Goal: Obtain resource: Obtain resource

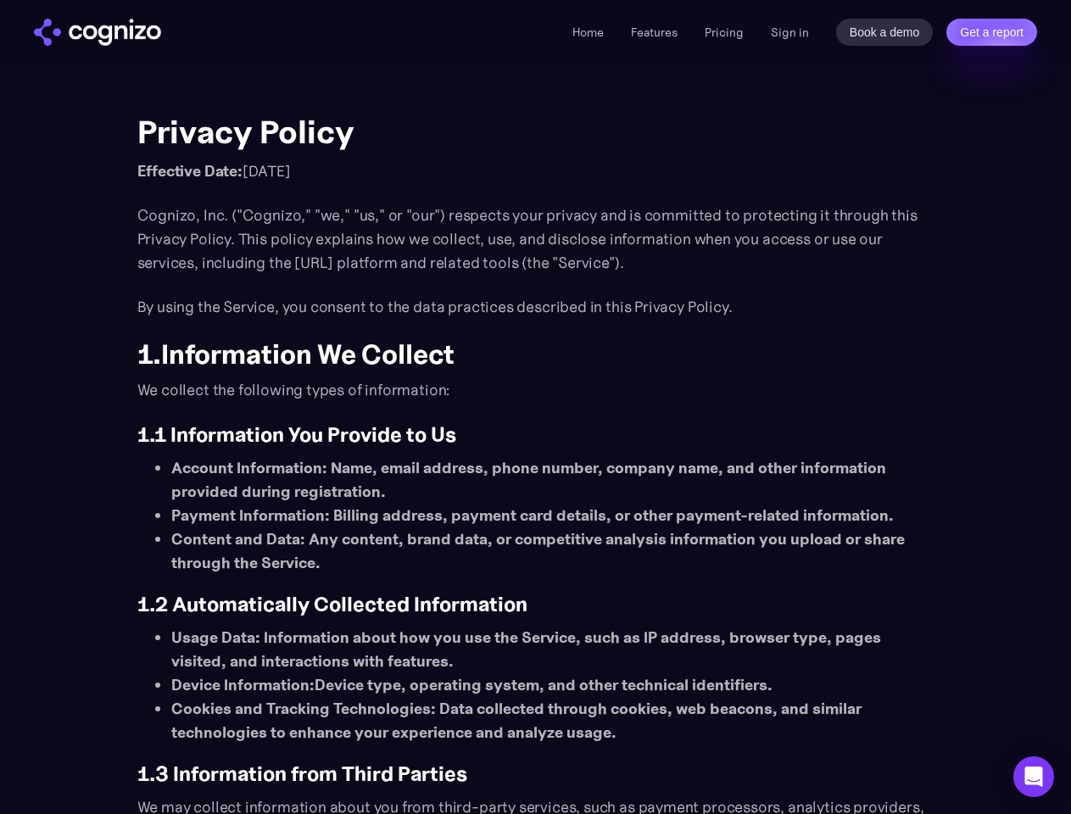
click at [991, 32] on link "Get a report" at bounding box center [991, 32] width 91 height 27
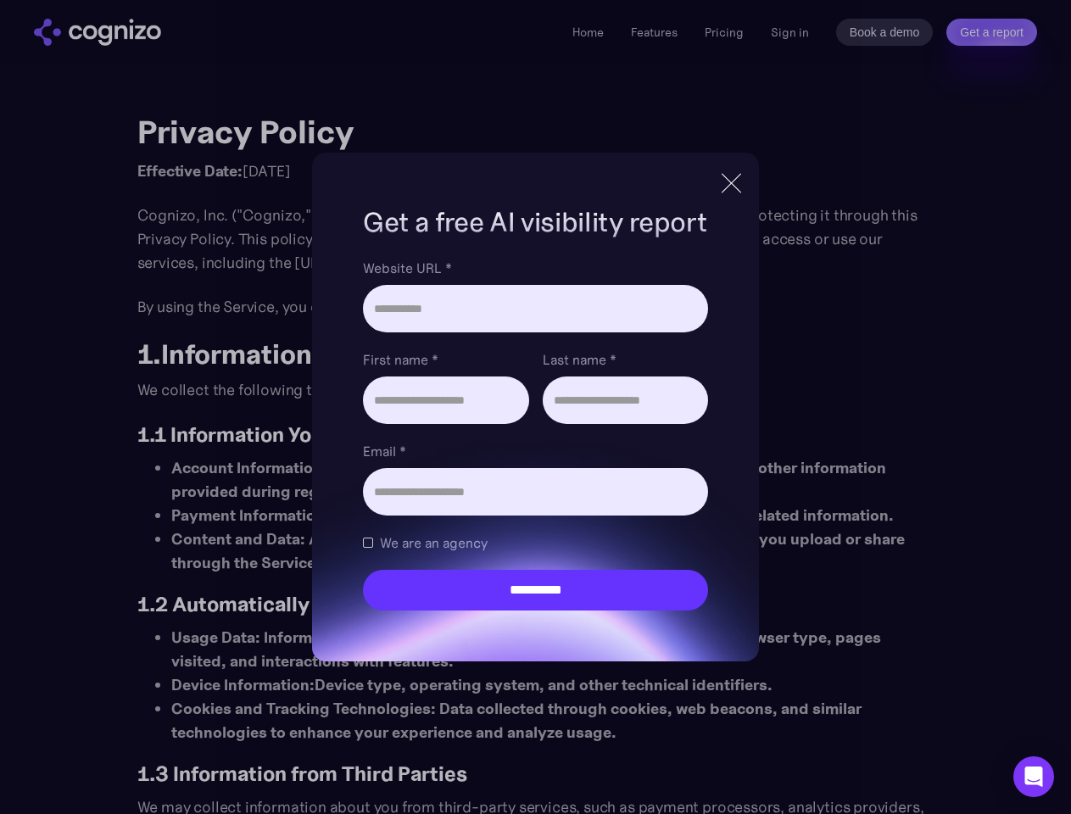
click at [1034, 777] on icon "Open Intercom Messenger" at bounding box center [1034, 777] width 18 height 20
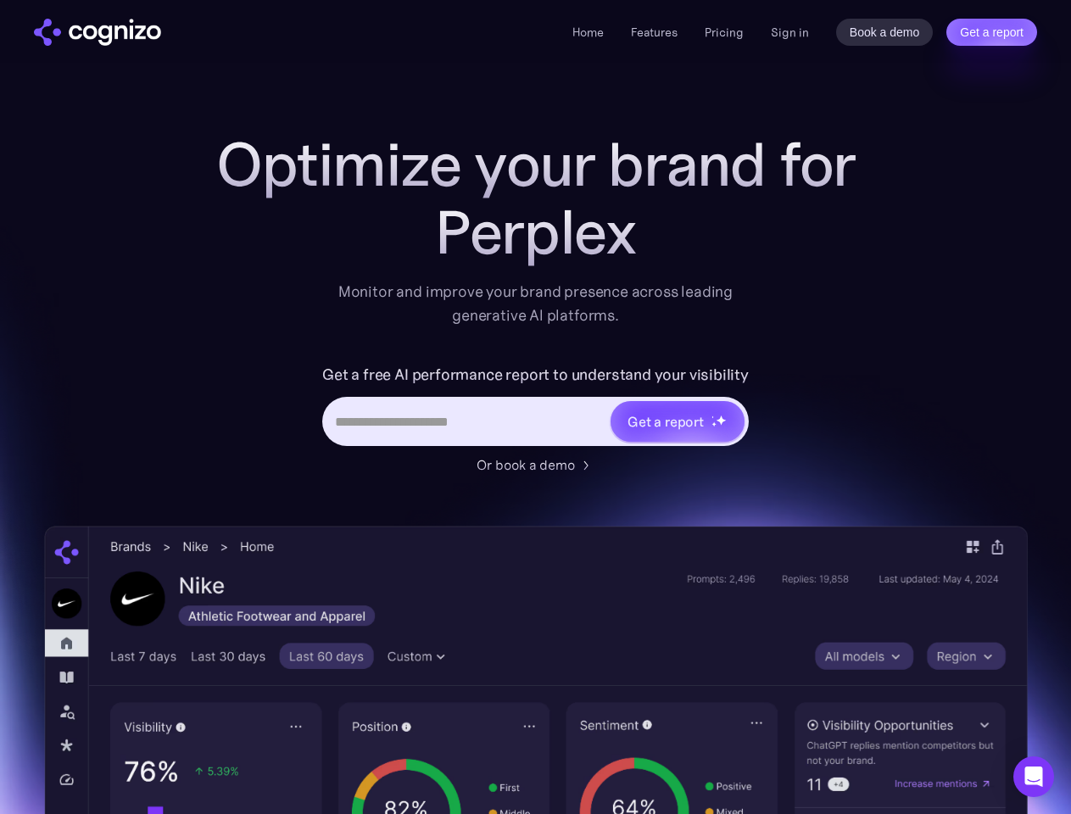
click at [991, 32] on link "Get a report" at bounding box center [991, 32] width 91 height 27
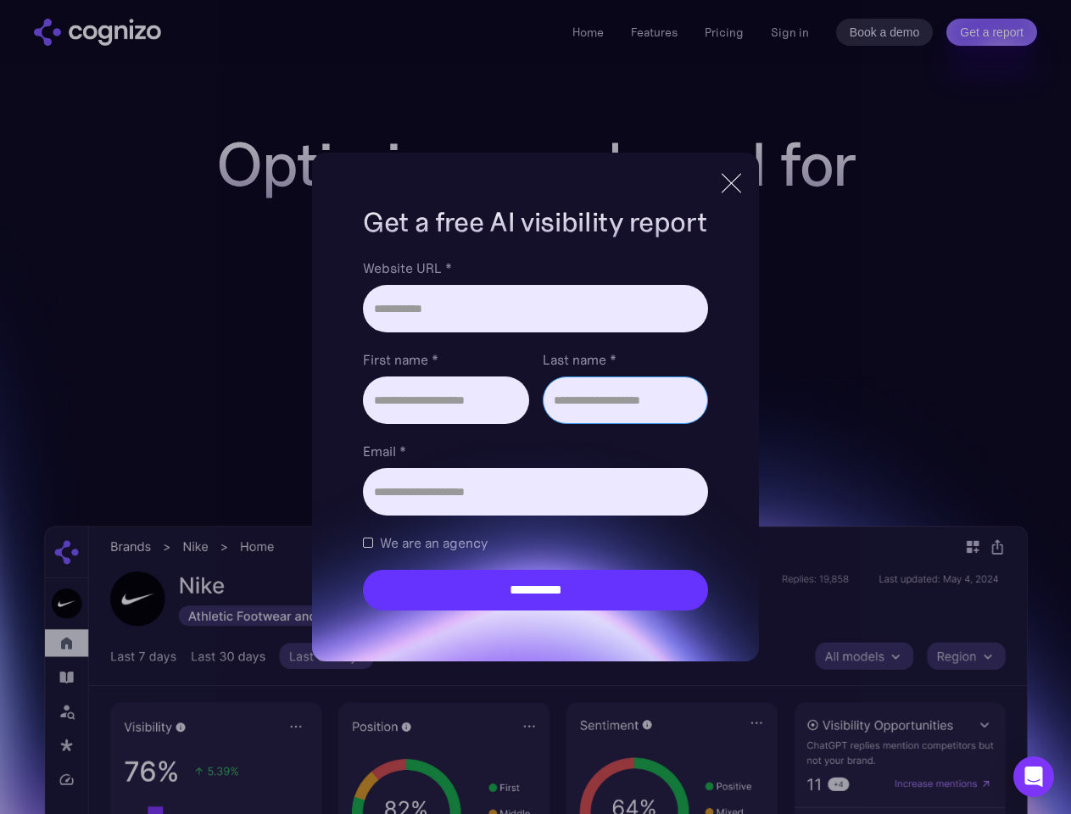
click at [677, 422] on input "Last name *" at bounding box center [625, 400] width 165 height 47
click at [1034, 777] on icon "Open Intercom Messenger" at bounding box center [1034, 777] width 18 height 20
